Goal: Information Seeking & Learning: Learn about a topic

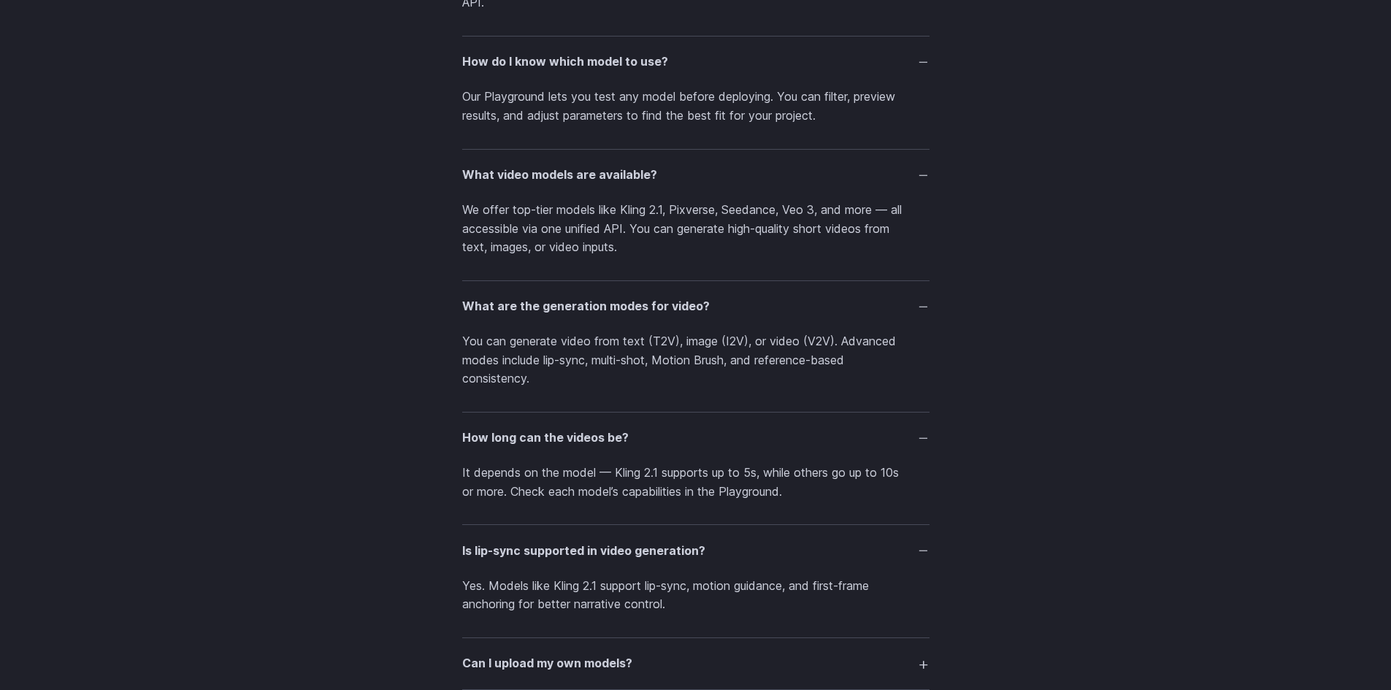
scroll to position [3213, 0]
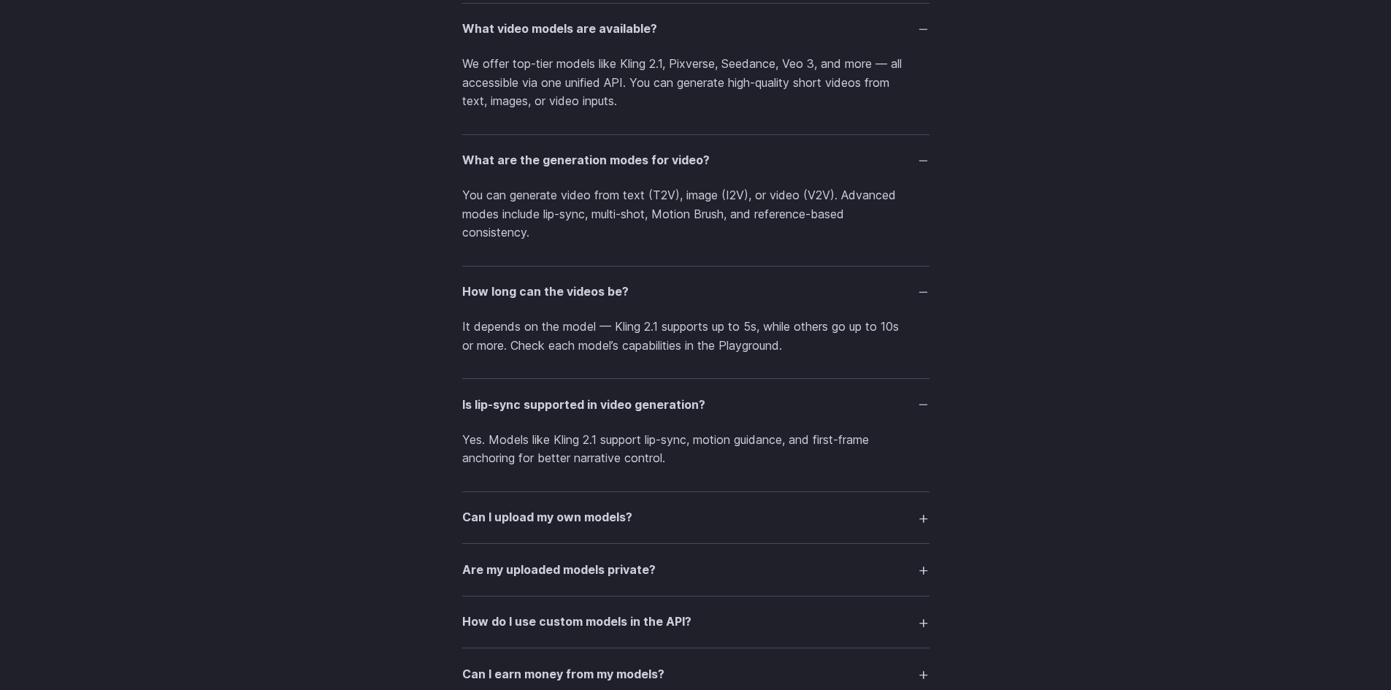
click at [735, 514] on summary "Can I upload my own models?" at bounding box center [695, 518] width 467 height 28
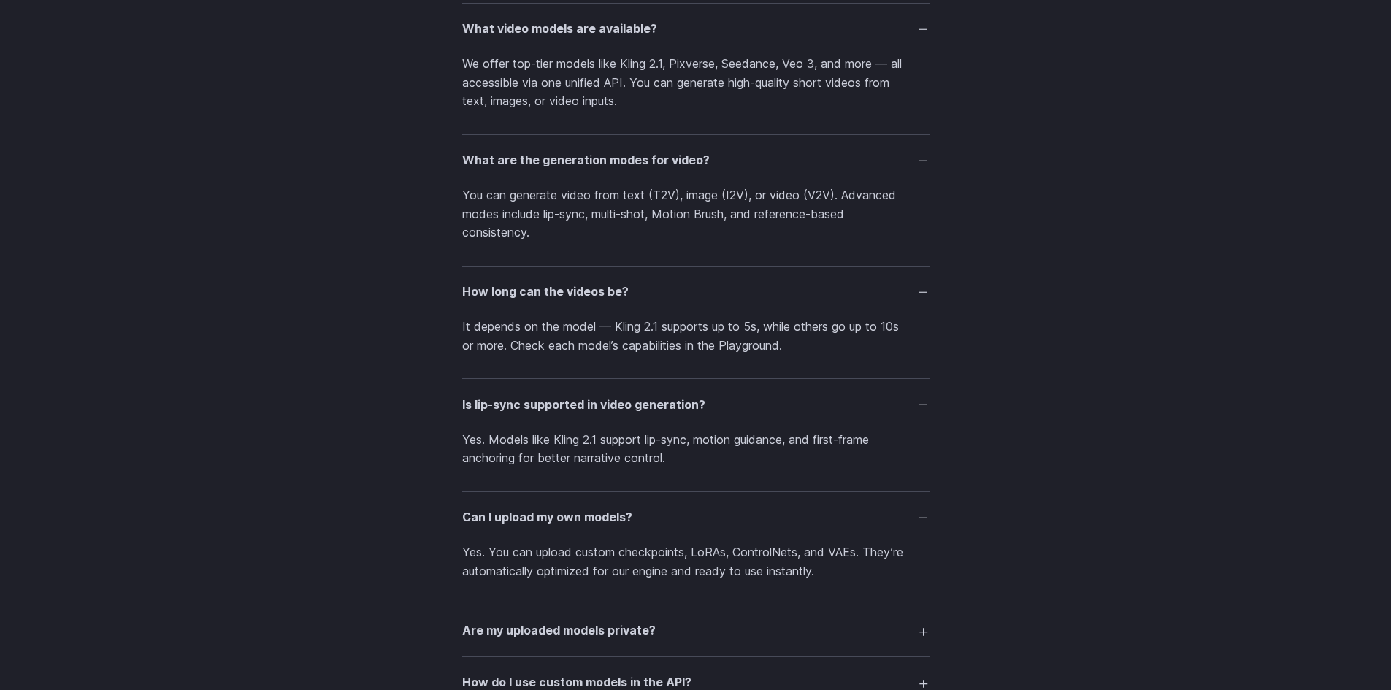
scroll to position [3359, 0]
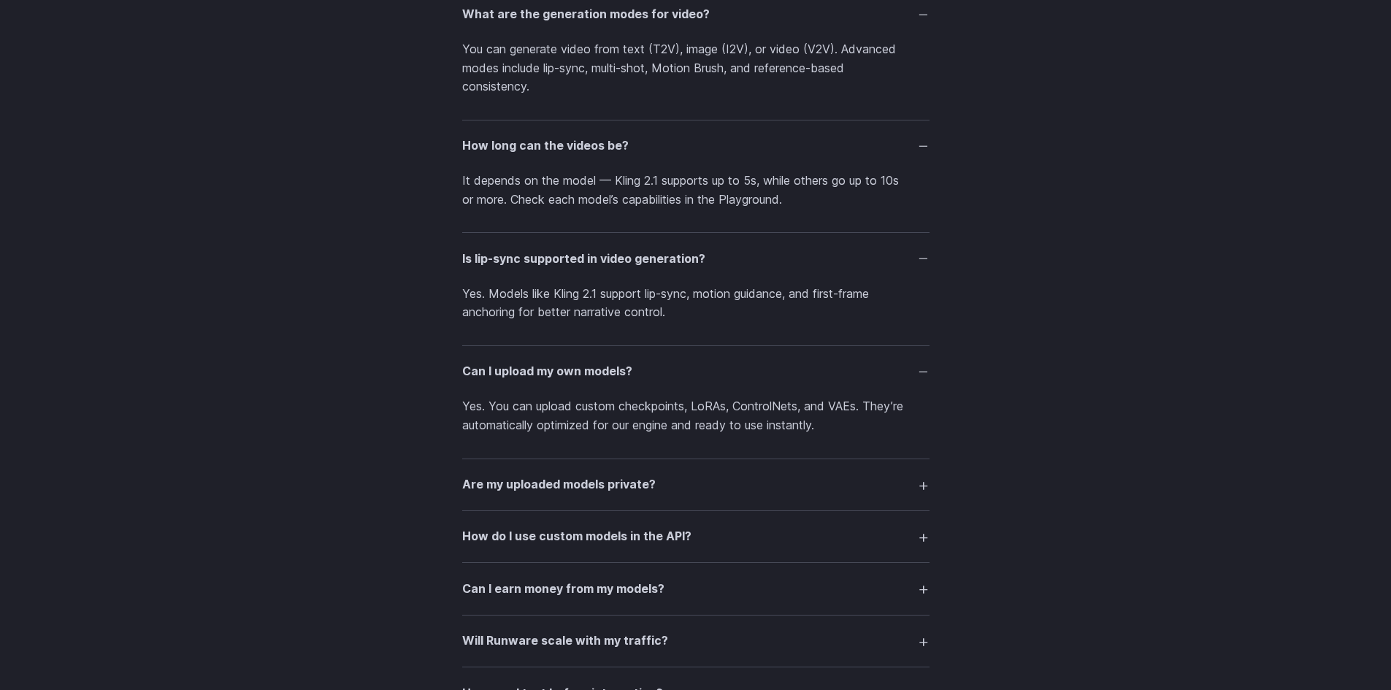
click at [768, 476] on summary "Are my uploaded models private?" at bounding box center [695, 485] width 467 height 28
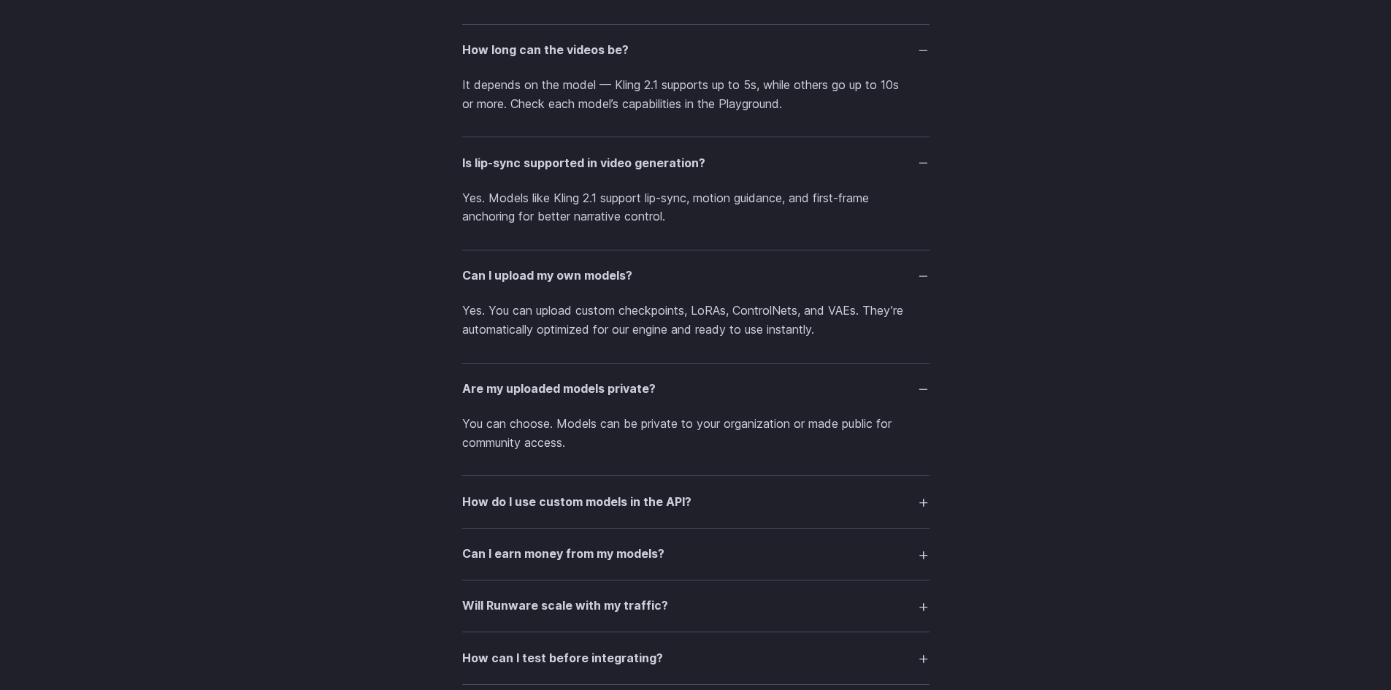
scroll to position [3465, 0]
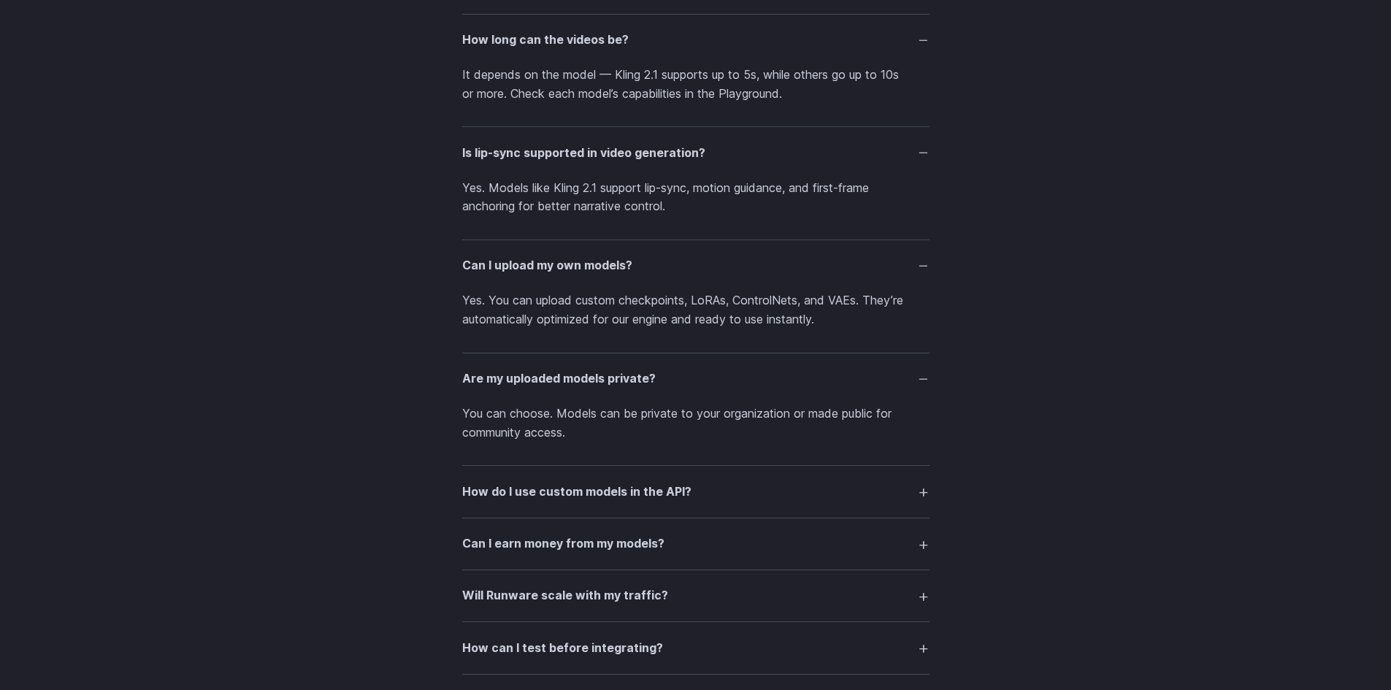
click at [630, 503] on summary "How do I use custom models in the API?" at bounding box center [695, 492] width 467 height 28
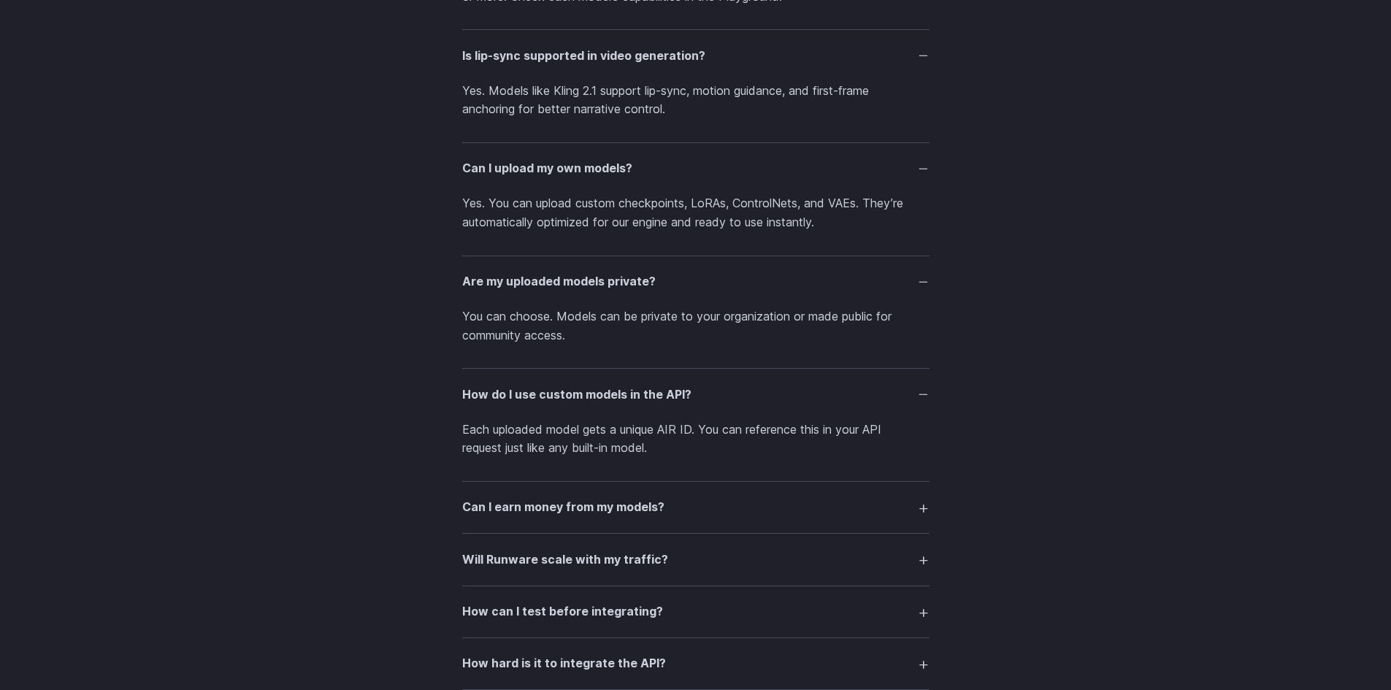
scroll to position [3563, 0]
click at [630, 503] on h3 "Can I earn money from my models?" at bounding box center [563, 506] width 202 height 19
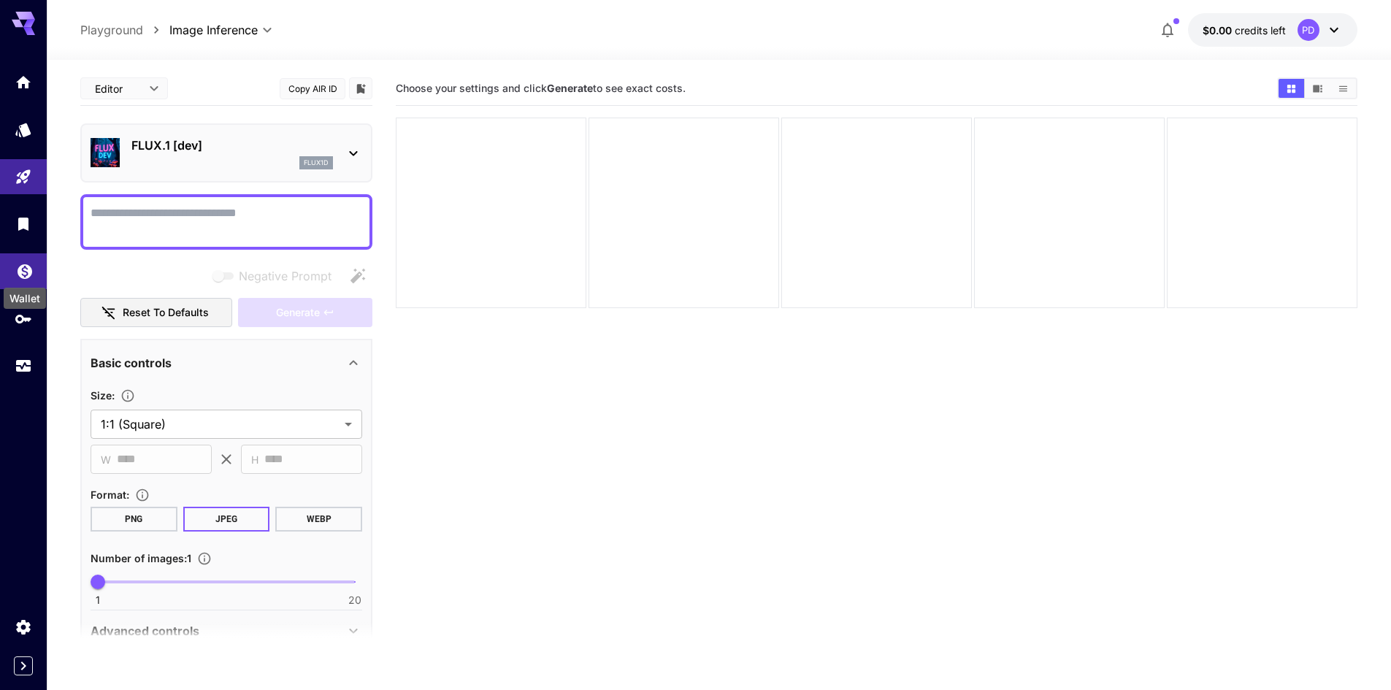
click at [25, 264] on icon "Wallet" at bounding box center [25, 267] width 18 height 18
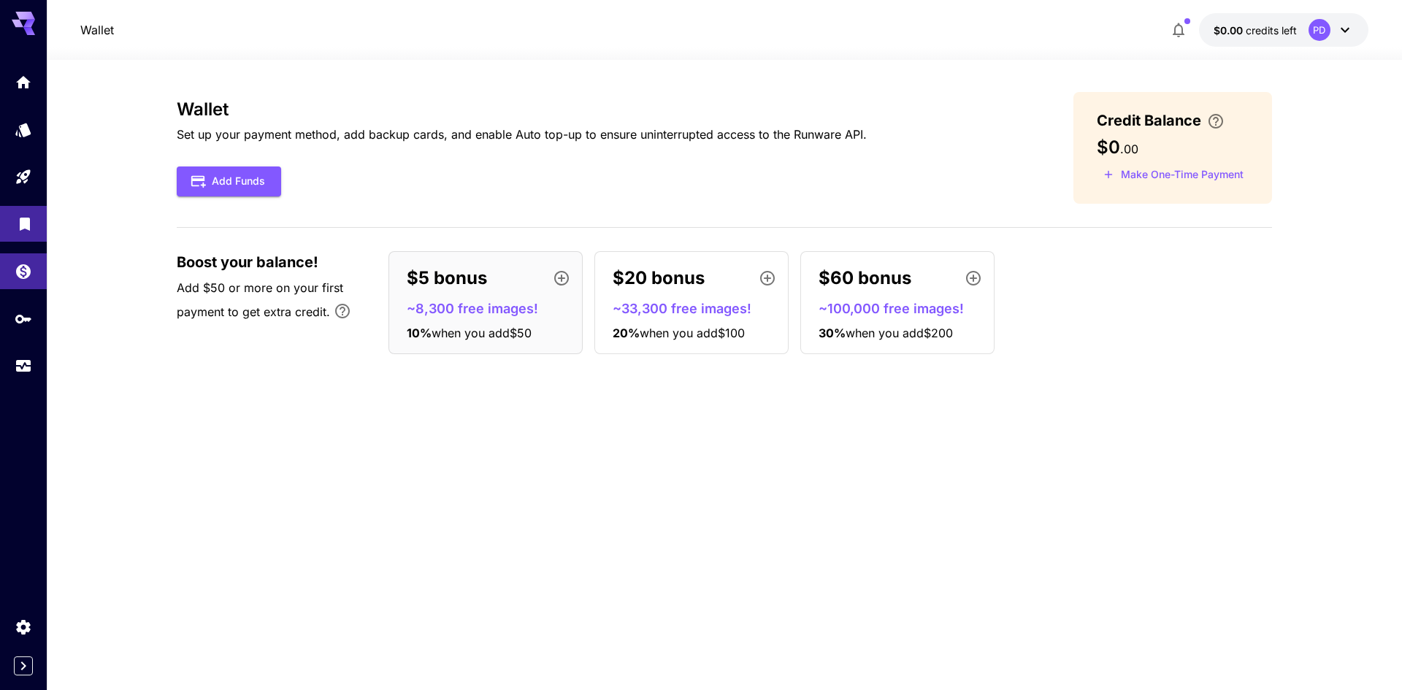
click at [25, 234] on link at bounding box center [23, 224] width 47 height 36
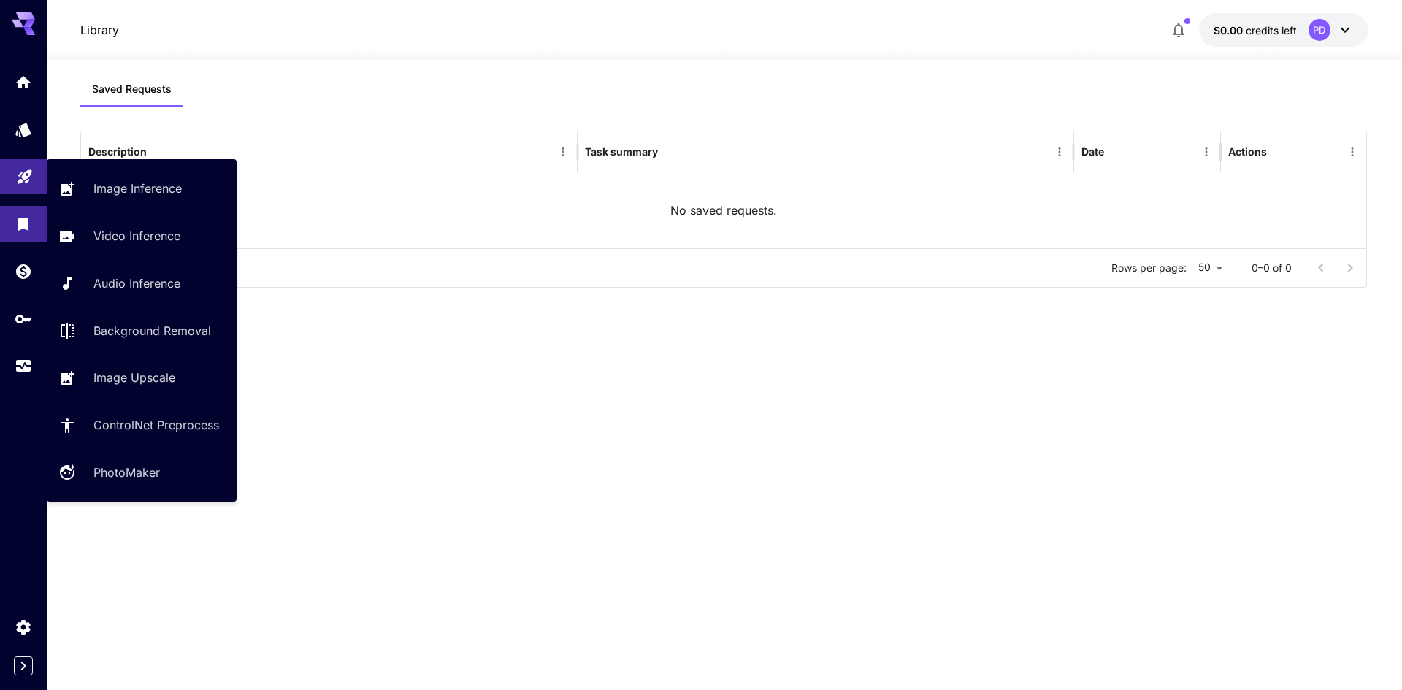
click at [35, 181] on link at bounding box center [23, 177] width 47 height 36
